Goal: Task Accomplishment & Management: Manage account settings

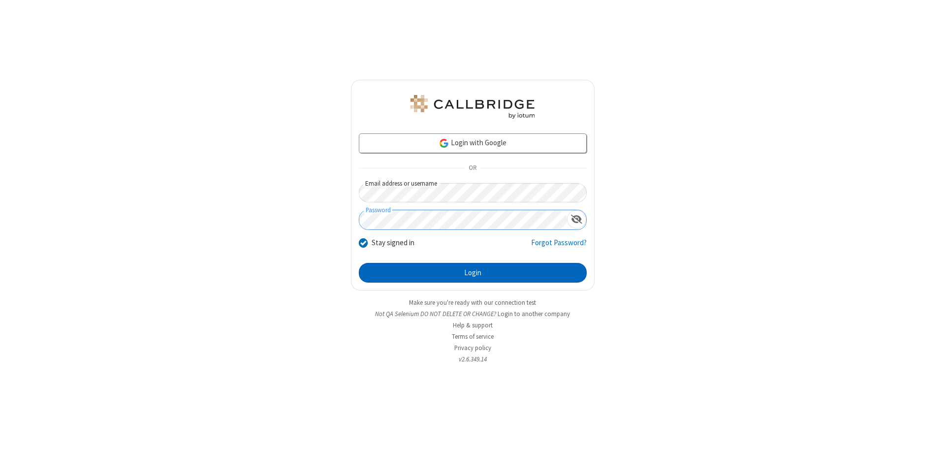
click at [472, 273] on button "Login" at bounding box center [473, 273] width 228 height 20
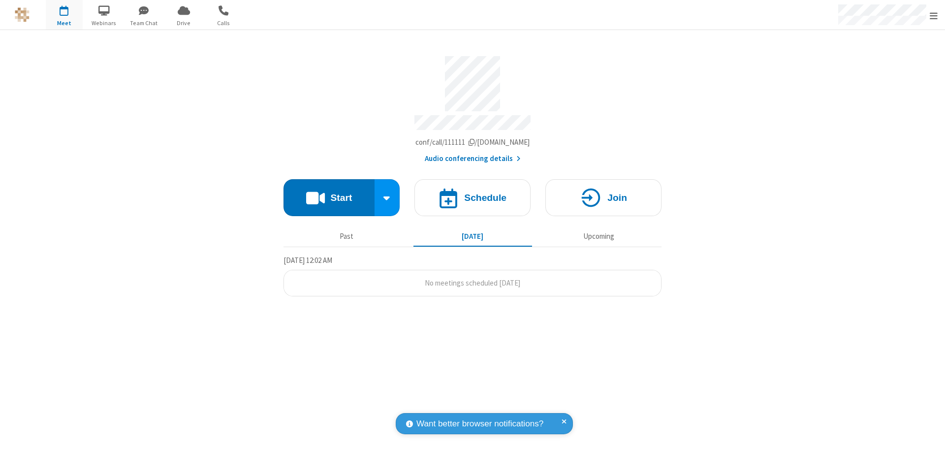
click at [934, 15] on span "Open menu" at bounding box center [934, 16] width 8 height 10
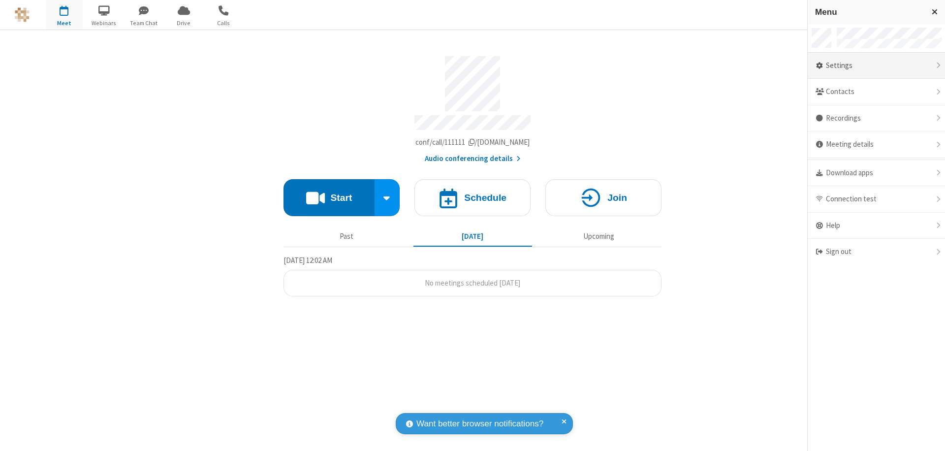
click at [876, 65] on div "Settings" at bounding box center [876, 66] width 137 height 27
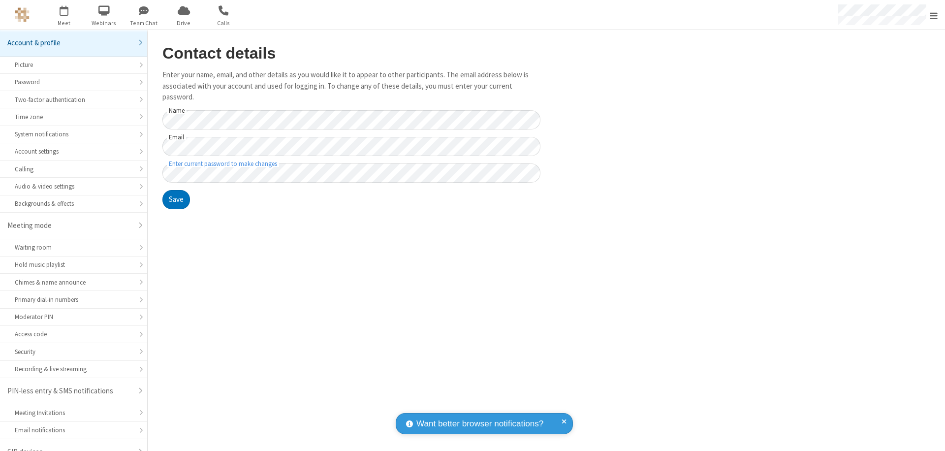
scroll to position [14, 0]
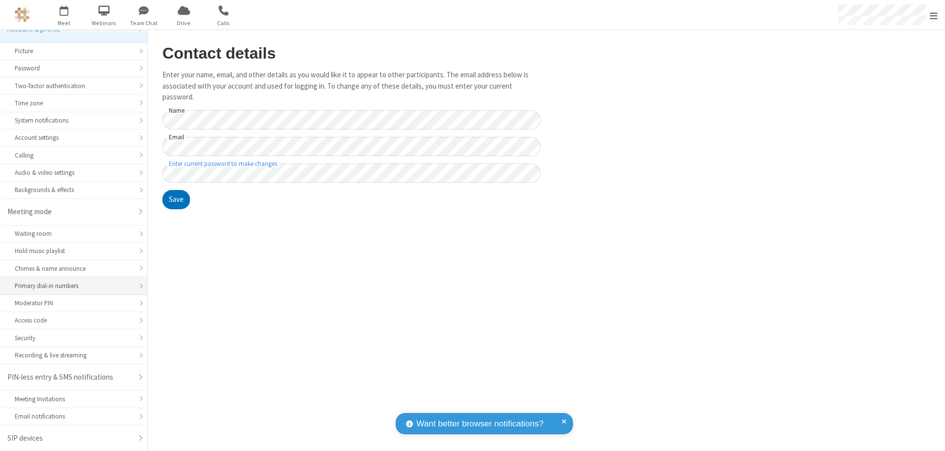
click at [70, 286] on div "Primary dial-in numbers" at bounding box center [74, 285] width 118 height 9
